Goal: Task Accomplishment & Management: Complete application form

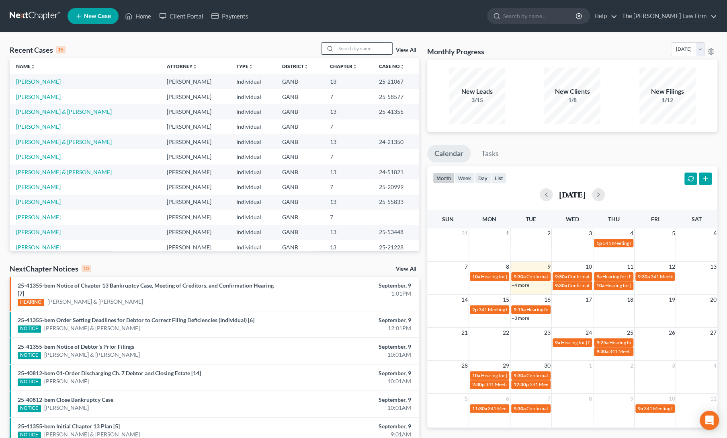
click at [356, 51] on input "search" at bounding box center [364, 49] width 56 height 12
type input "[PERSON_NAME]"
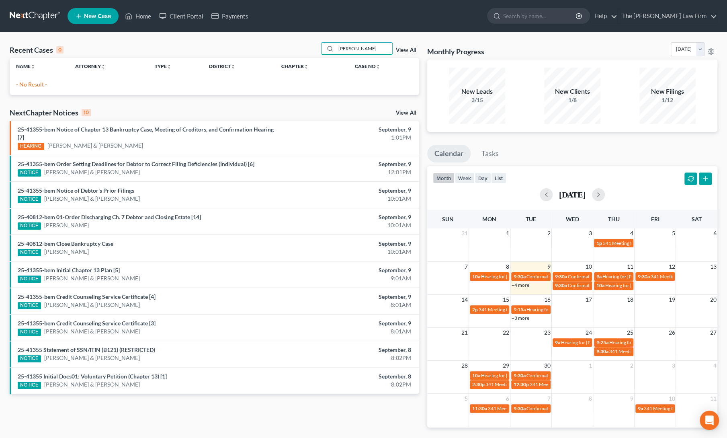
click at [91, 14] on span "New Case" at bounding box center [97, 16] width 27 height 6
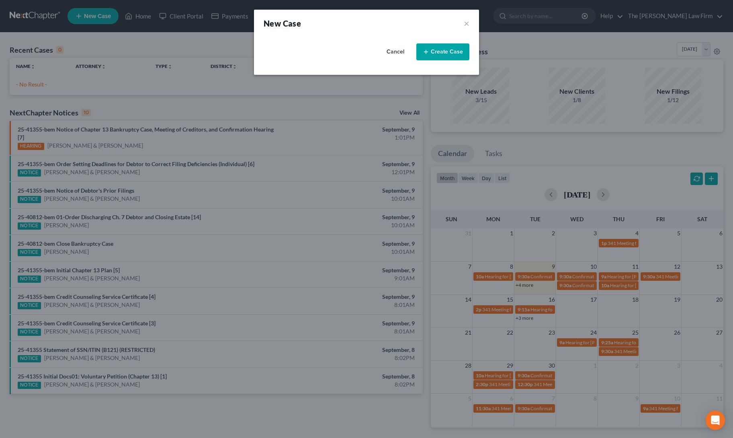
select select "19"
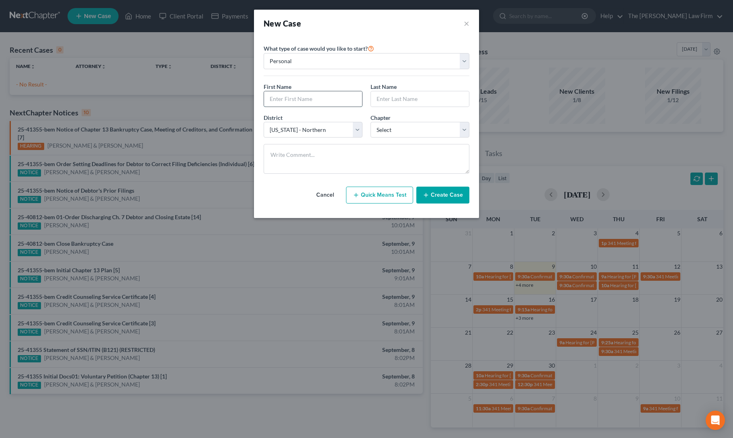
click at [288, 100] on input "text" at bounding box center [313, 98] width 98 height 15
type input "[PERSON_NAME]"
click at [389, 126] on select "Select 7 11 12 13" at bounding box center [419, 130] width 99 height 16
select select "0"
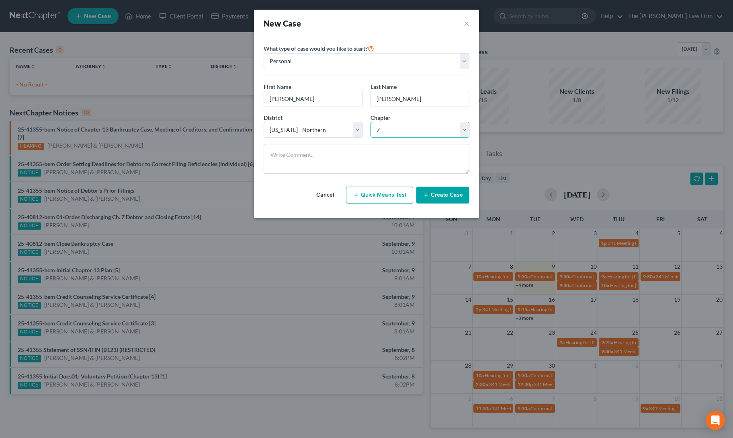
click at [370, 122] on select "Select 7 11 12 13" at bounding box center [419, 130] width 99 height 16
click at [432, 194] on button "Create Case" at bounding box center [442, 194] width 53 height 17
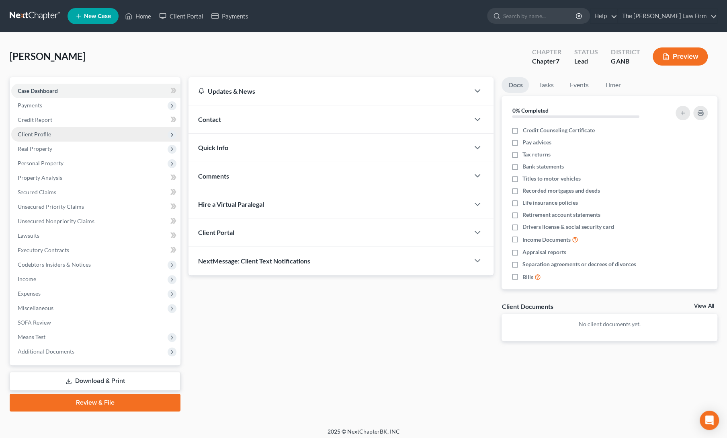
click at [51, 130] on span "Client Profile" at bounding box center [95, 134] width 169 height 14
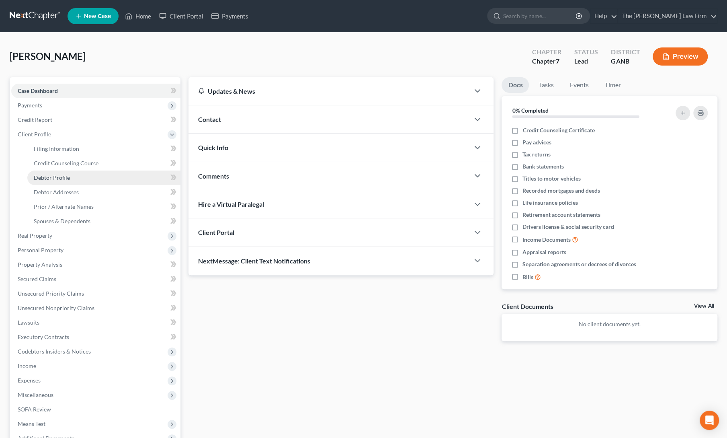
click at [60, 180] on span "Debtor Profile" at bounding box center [52, 177] width 36 height 7
select select "0"
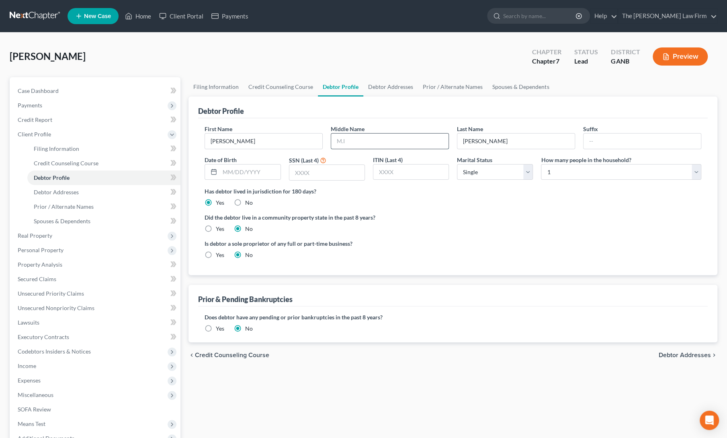
click at [346, 141] on input "text" at bounding box center [389, 140] width 117 height 15
type input "[PERSON_NAME]"
click at [252, 169] on input "text" at bounding box center [250, 171] width 60 height 15
type input "[DATE]"
click at [322, 172] on input "text" at bounding box center [326, 172] width 75 height 15
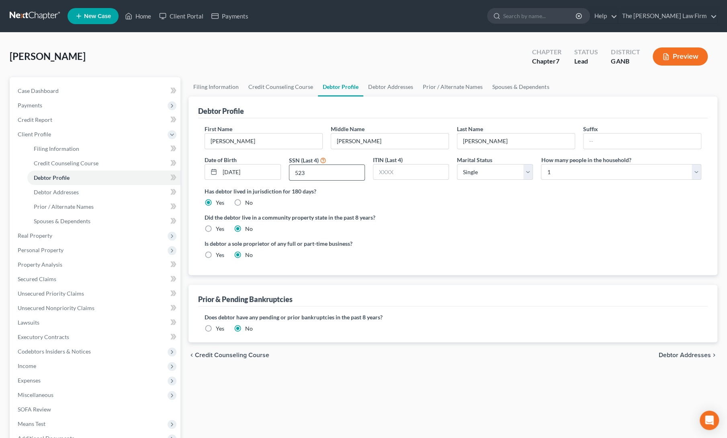
type input "5234"
click at [391, 85] on link "Debtor Addresses" at bounding box center [390, 86] width 55 height 19
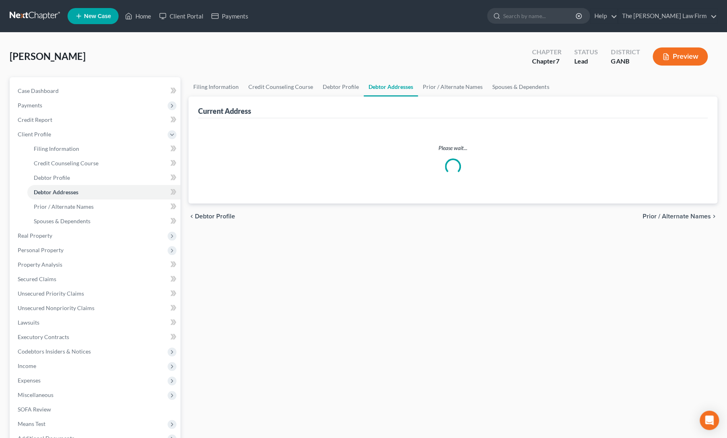
select select "0"
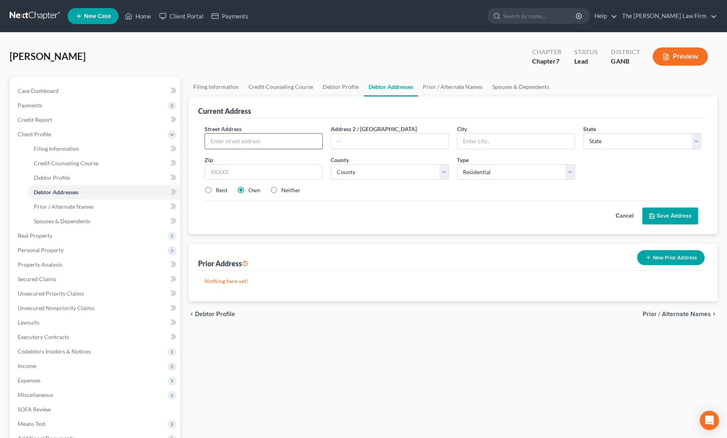
click at [225, 140] on input "text" at bounding box center [263, 140] width 117 height 15
type input "[STREET_ADDRESS]"
click at [264, 172] on input "text" at bounding box center [264, 172] width 118 height 16
type input "30101"
type input "Acworth"
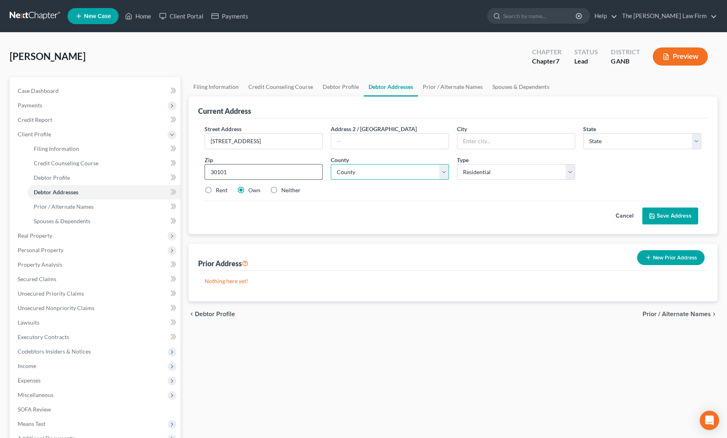
select select "10"
select select "109"
click at [281, 188] on label "Neither" at bounding box center [290, 190] width 19 height 8
click at [284, 188] on input "Neither" at bounding box center [286, 188] width 5 height 5
radio input "true"
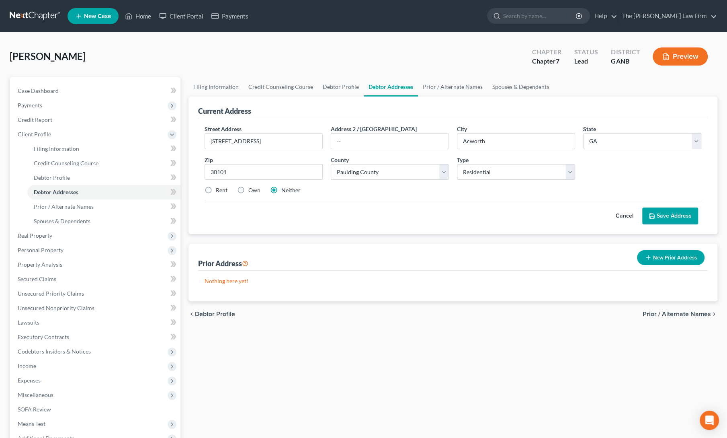
click at [676, 219] on button "Save Address" at bounding box center [670, 215] width 56 height 17
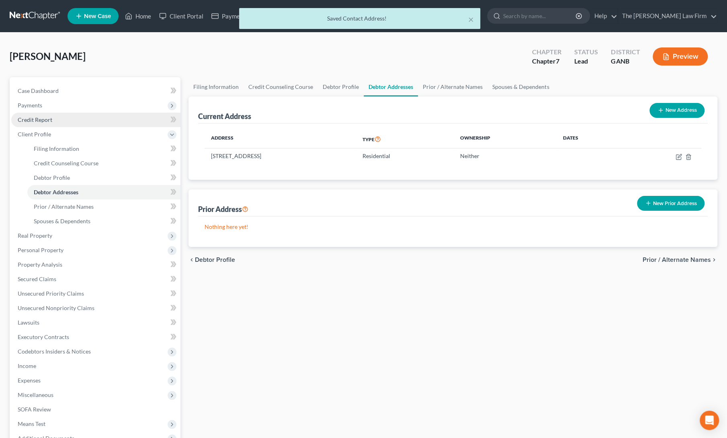
click at [57, 120] on link "Credit Report" at bounding box center [95, 120] width 169 height 14
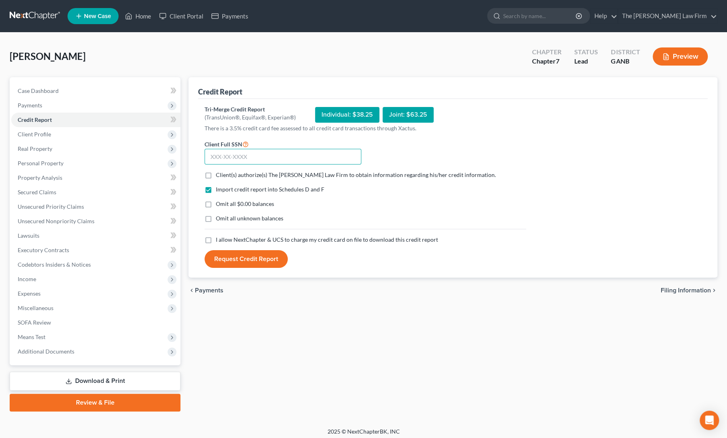
click at [254, 156] on input "text" at bounding box center [283, 157] width 157 height 16
type input "255-71-5234"
click at [216, 175] on label "Client(s) authorize(s) The [PERSON_NAME] Law Firm to obtain information regardi…" at bounding box center [356, 175] width 280 height 8
click at [219, 175] on input "Client(s) authorize(s) The [PERSON_NAME] Law Firm to obtain information regardi…" at bounding box center [221, 173] width 5 height 5
checkbox input "true"
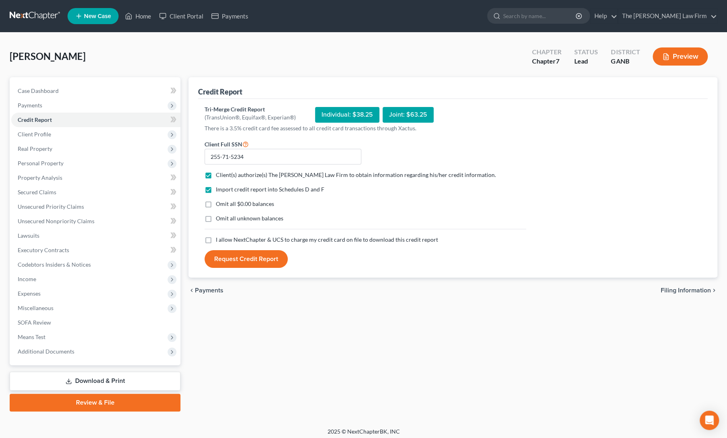
click at [216, 239] on label "I allow NextChapter & UCS to charge my credit card on file to download this cre…" at bounding box center [327, 239] width 222 height 8
click at [219, 239] on input "I allow NextChapter & UCS to charge my credit card on file to download this cre…" at bounding box center [221, 237] width 5 height 5
checkbox input "true"
click at [226, 262] on button "Request Credit Report" at bounding box center [246, 259] width 83 height 18
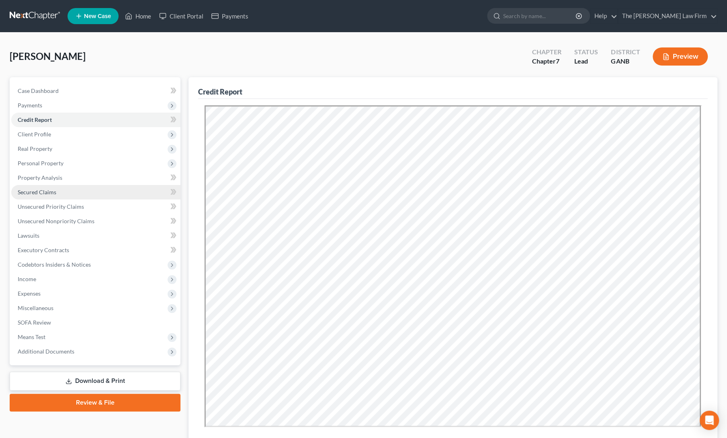
click at [102, 190] on link "Secured Claims" at bounding box center [95, 192] width 169 height 14
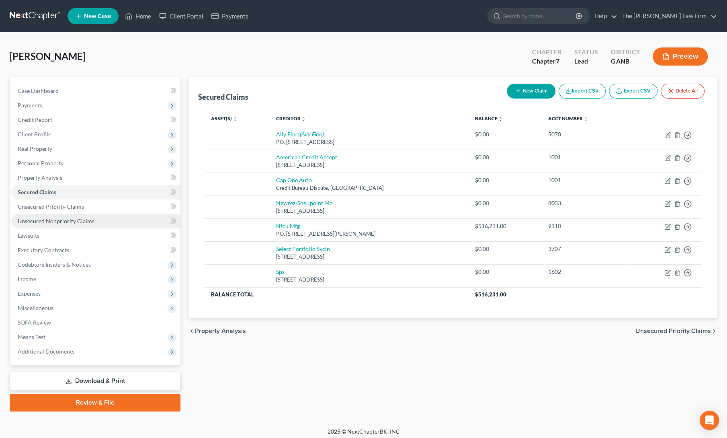
click at [70, 221] on span "Unsecured Nonpriority Claims" at bounding box center [56, 220] width 77 height 7
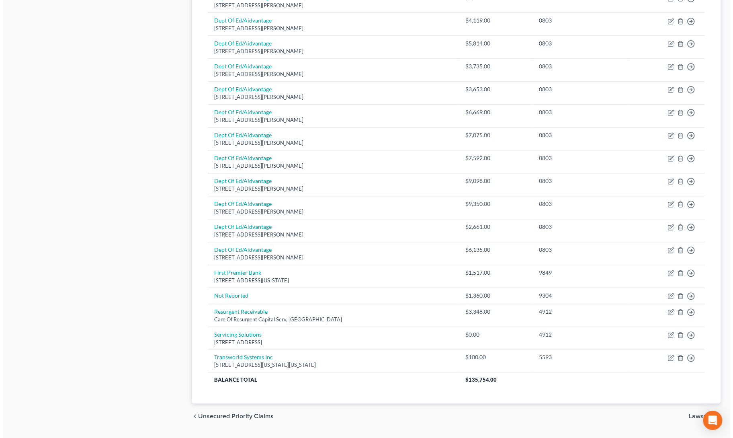
scroll to position [429, 0]
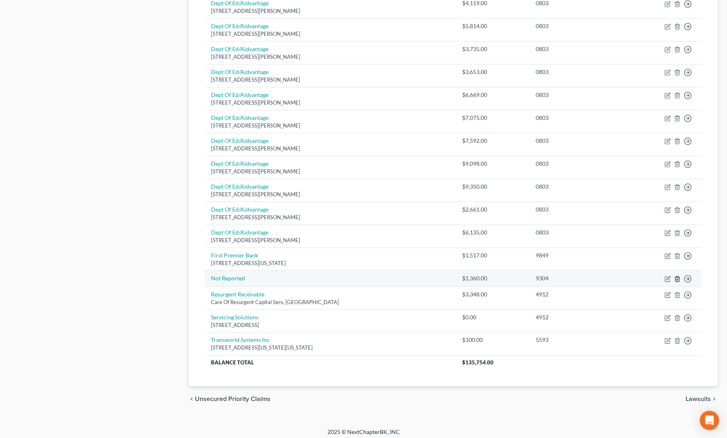
click at [679, 276] on icon "button" at bounding box center [677, 278] width 4 height 5
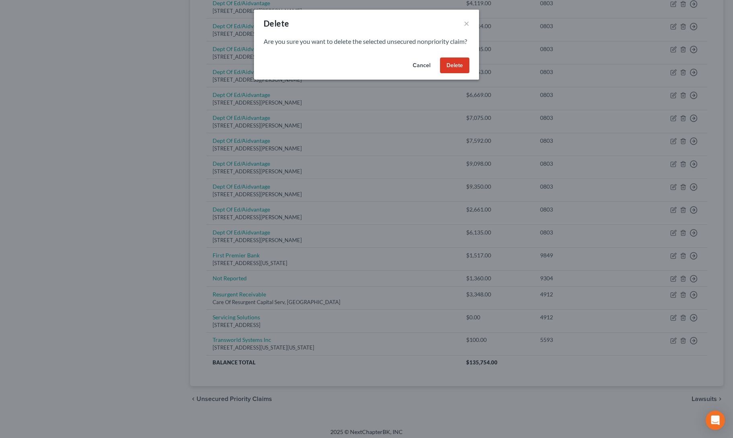
click at [455, 73] on button "Delete" at bounding box center [454, 65] width 29 height 16
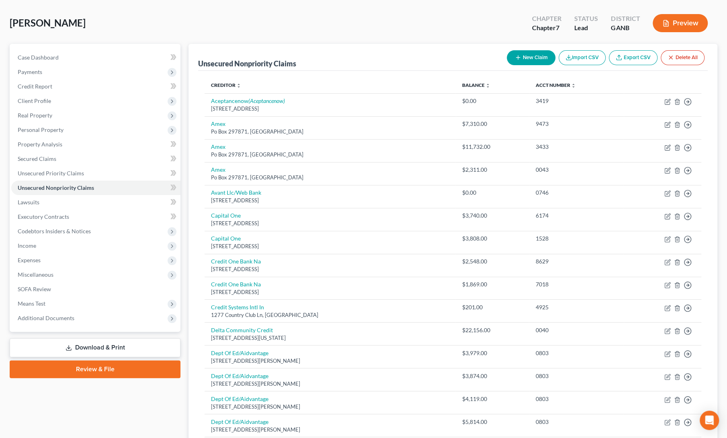
scroll to position [0, 0]
